Goal: Task Accomplishment & Management: Manage account settings

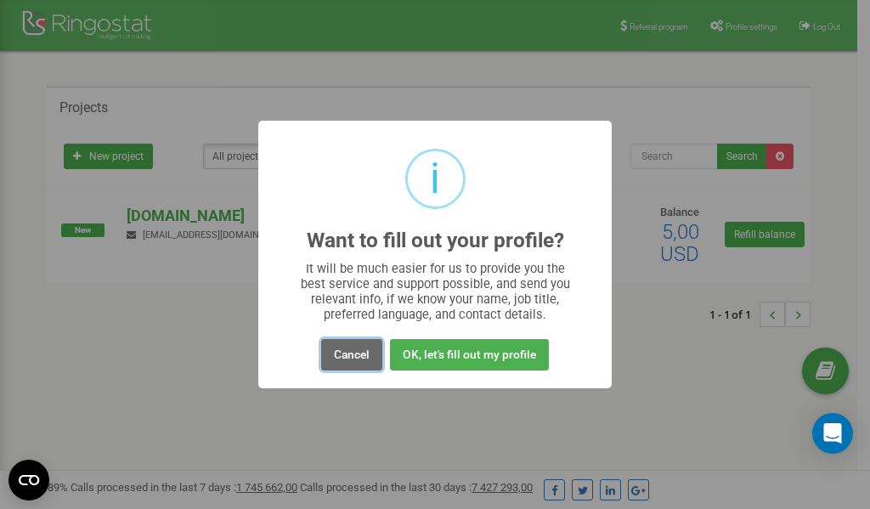
click at [347, 354] on button "Cancel" at bounding box center [351, 354] width 61 height 31
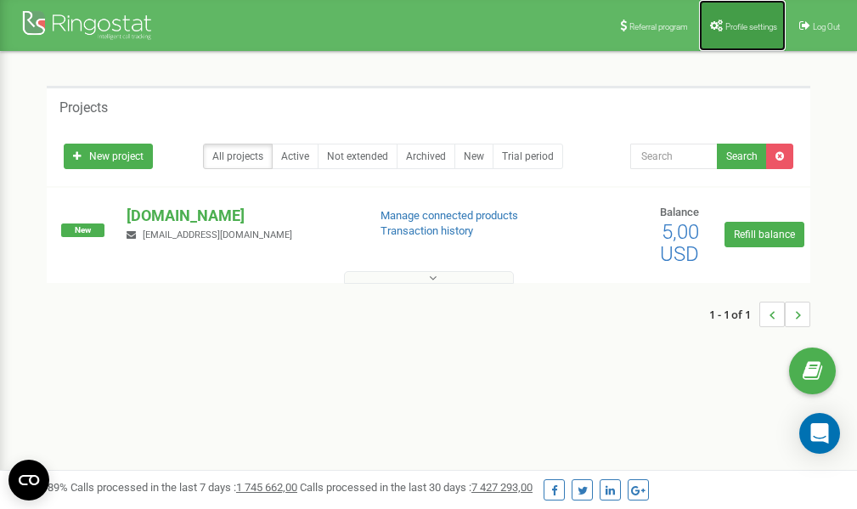
click at [741, 27] on span "Profile settings" at bounding box center [751, 26] width 52 height 9
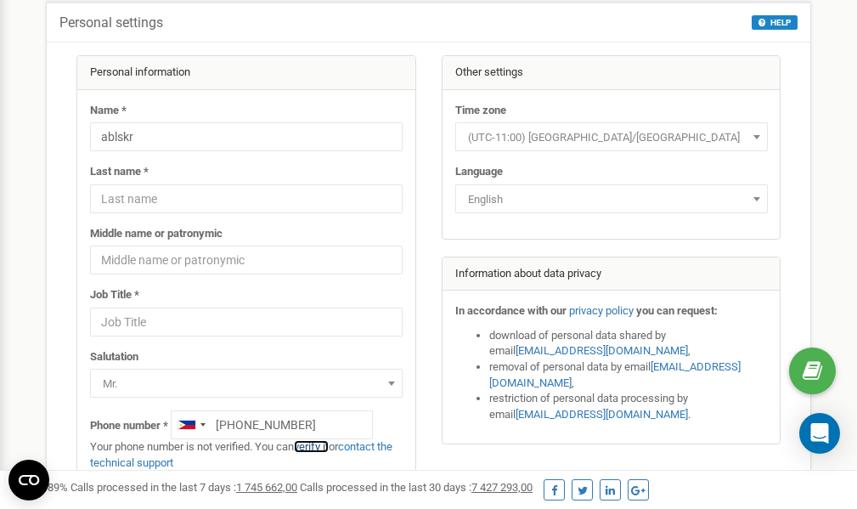
click at [318, 446] on link "verify it" at bounding box center [311, 446] width 35 height 13
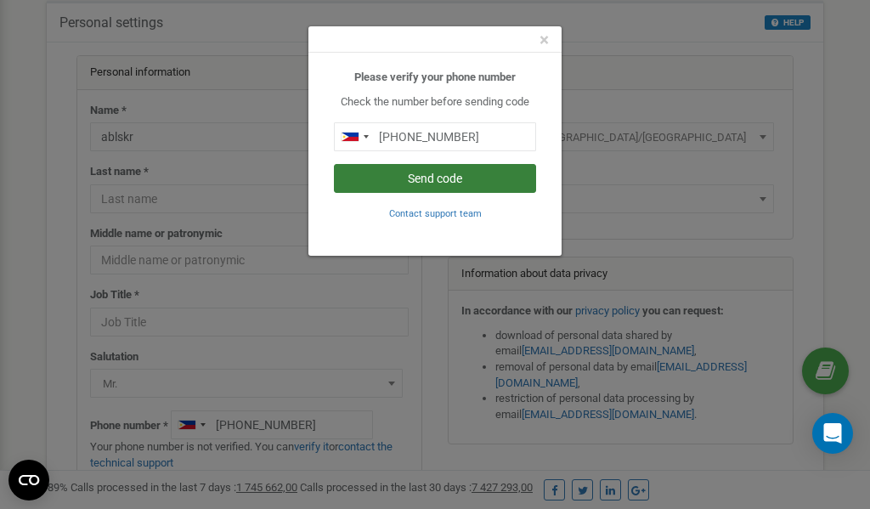
click at [442, 172] on button "Send code" at bounding box center [435, 178] width 202 height 29
